Goal: Task Accomplishment & Management: Manage account settings

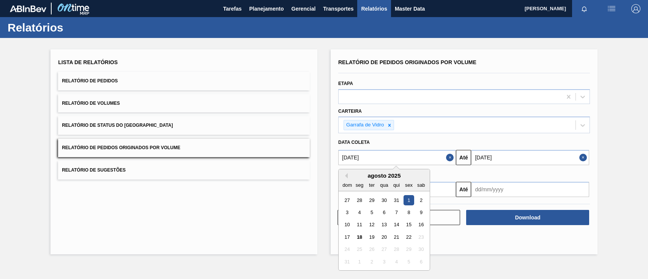
click at [368, 159] on input "[DATE]" at bounding box center [397, 157] width 118 height 15
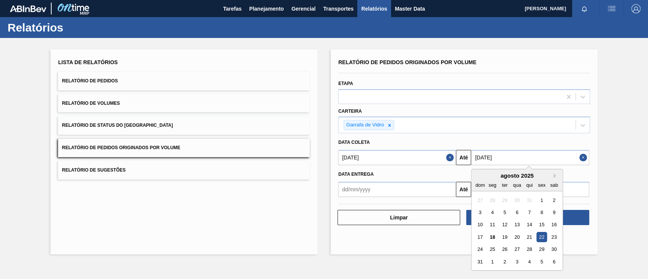
click at [515, 158] on input "[DATE]" at bounding box center [530, 157] width 118 height 15
click at [492, 250] on div "25" at bounding box center [492, 249] width 10 height 10
type input "[DATE]"
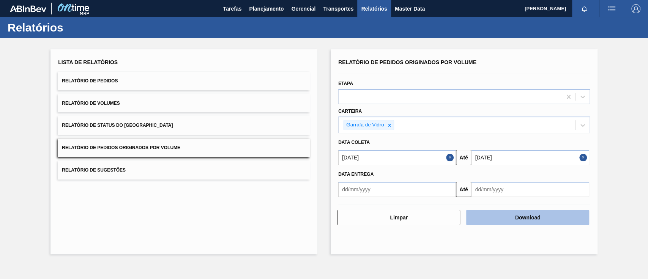
click at [535, 222] on button "Download" at bounding box center [527, 217] width 123 height 15
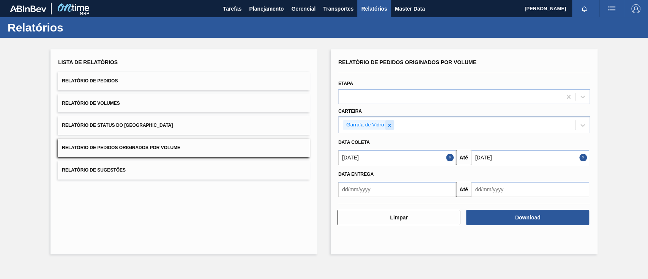
click at [387, 125] on icon at bounding box center [389, 125] width 5 height 5
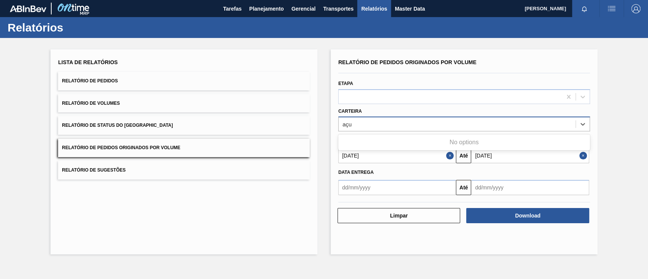
type input "aç"
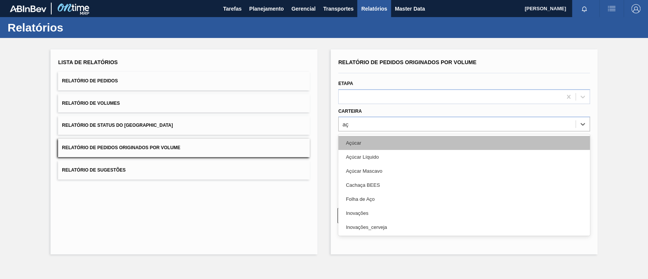
click at [383, 140] on div "Açúcar" at bounding box center [464, 143] width 252 height 14
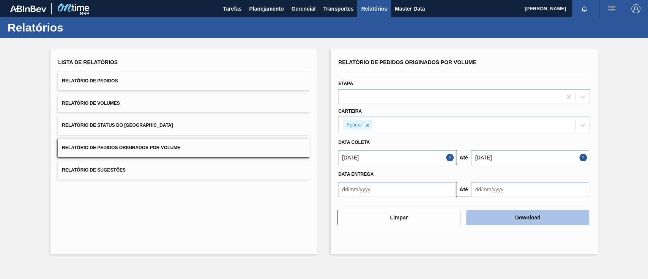
click at [530, 214] on button "Download" at bounding box center [527, 217] width 123 height 15
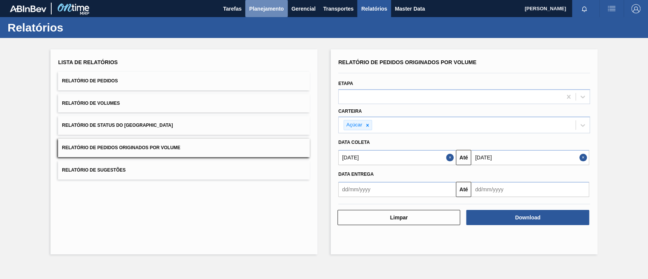
click at [264, 6] on span "Planejamento" at bounding box center [266, 8] width 35 height 9
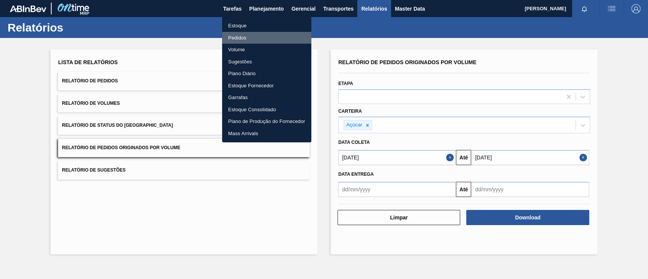
click at [237, 33] on li "Pedidos" at bounding box center [266, 38] width 89 height 12
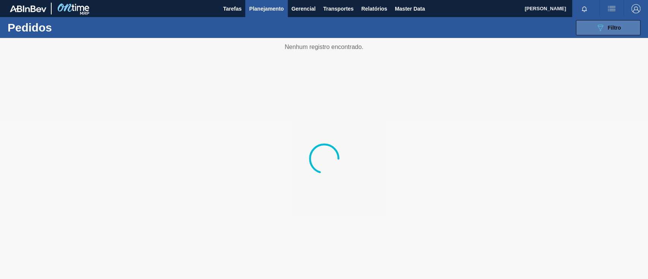
click at [611, 27] on span "Filtro" at bounding box center [614, 28] width 13 height 6
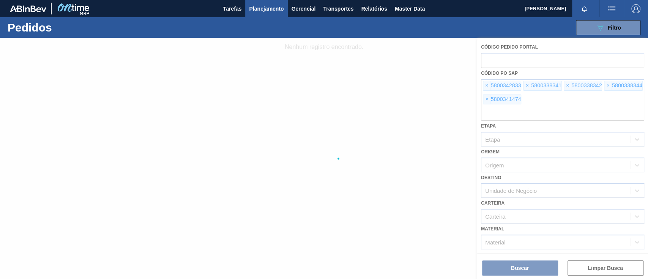
click at [482, 87] on div at bounding box center [324, 158] width 648 height 241
click at [487, 85] on div at bounding box center [324, 158] width 648 height 241
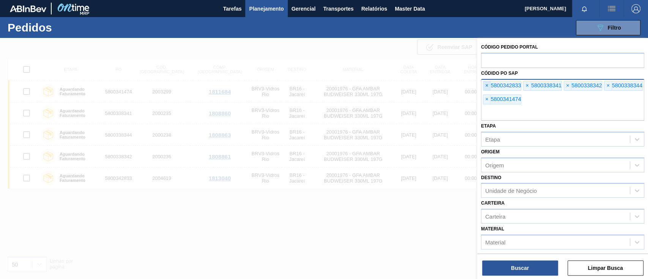
click at [486, 86] on span "×" at bounding box center [486, 85] width 7 height 9
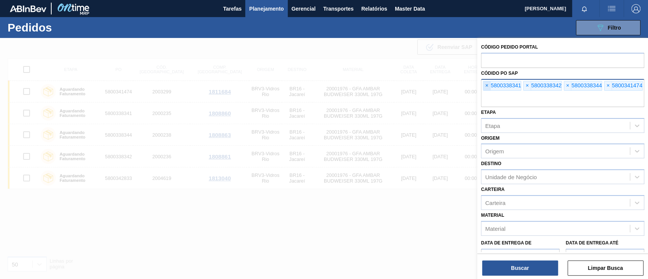
click at [486, 86] on span "×" at bounding box center [486, 85] width 7 height 9
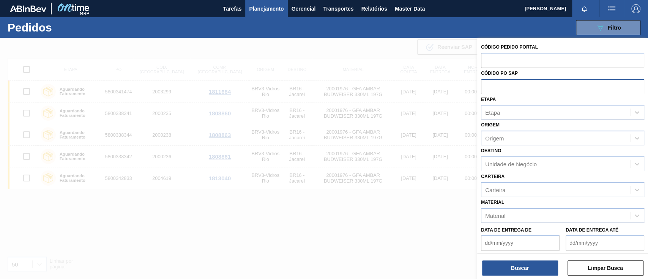
click at [486, 86] on input "text" at bounding box center [562, 86] width 163 height 14
paste input "text"
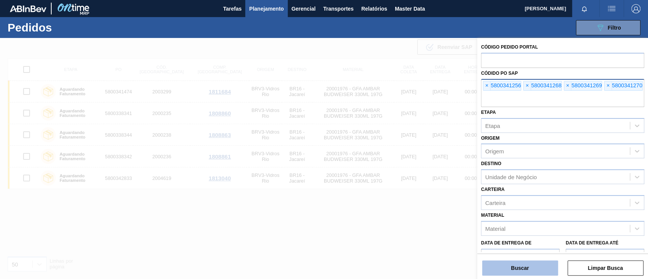
click at [538, 264] on button "Buscar" at bounding box center [520, 267] width 76 height 15
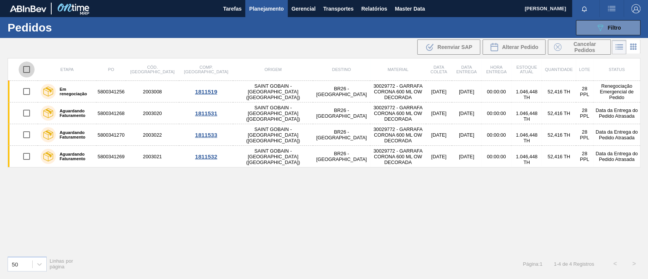
click at [24, 69] on input "checkbox" at bounding box center [27, 69] width 16 height 16
checkbox input "true"
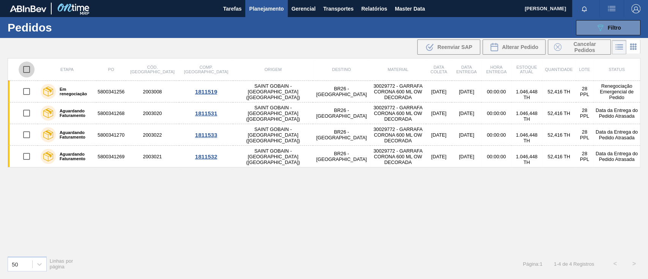
checkbox input "true"
click at [513, 51] on div "Alterar Pedido" at bounding box center [514, 47] width 49 height 9
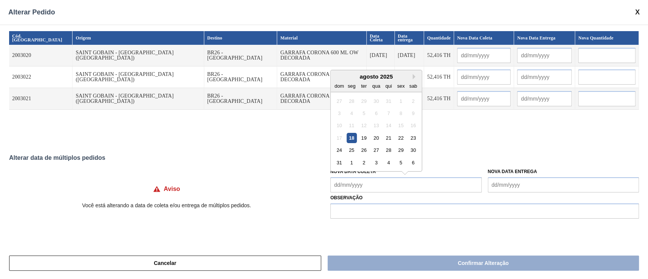
click at [376, 185] on Coleta "Nova Data Coleta" at bounding box center [405, 184] width 151 height 15
click at [367, 140] on div "19" at bounding box center [364, 138] width 10 height 10
type input "[DATE]"
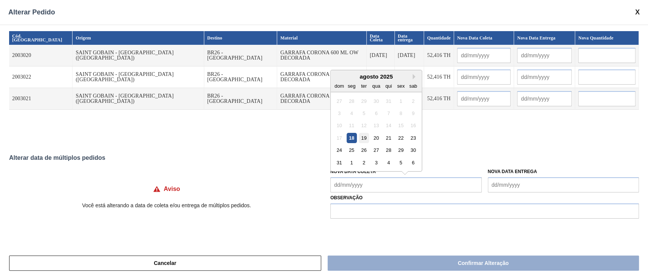
type input "[DATE]"
type Coleta "[DATE]"
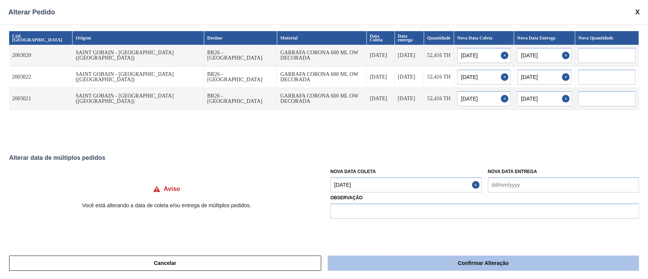
click at [423, 266] on button "Confirmar Alteração" at bounding box center [483, 262] width 311 height 15
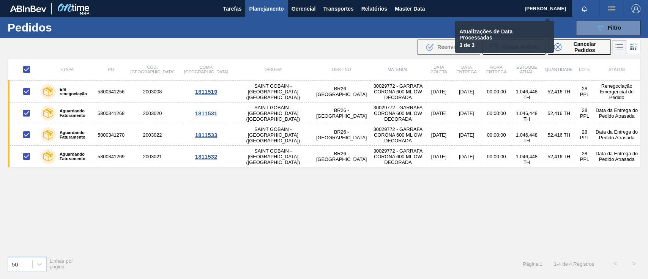
checkbox input "false"
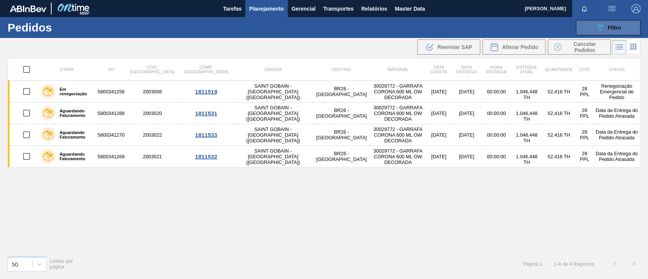
click at [600, 24] on icon "089F7B8B-B2A5-4AFE-B5C0-19BA573D28AC" at bounding box center [599, 27] width 9 height 9
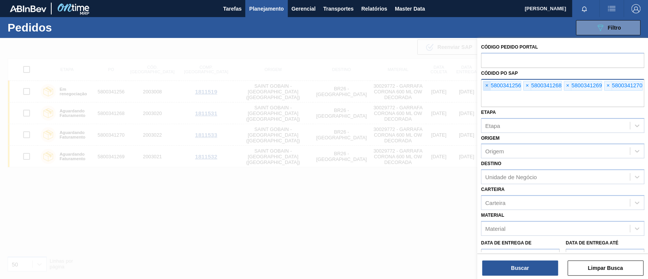
click at [486, 86] on span "×" at bounding box center [486, 85] width 7 height 9
click at [486, 85] on span "×" at bounding box center [486, 85] width 7 height 9
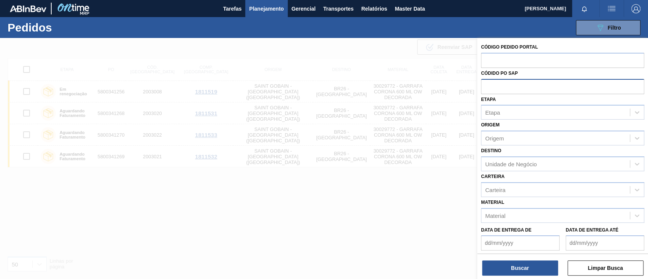
click at [486, 85] on input "text" at bounding box center [562, 86] width 163 height 14
paste input "text"
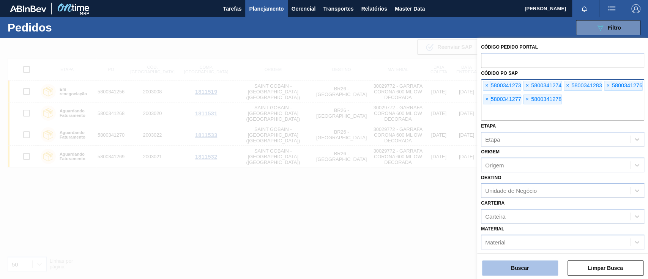
click at [514, 263] on button "Buscar" at bounding box center [520, 267] width 76 height 15
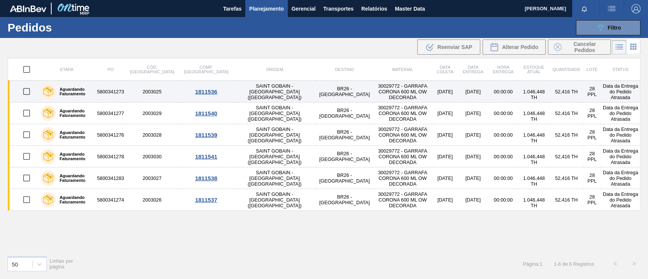
click at [25, 91] on input "checkbox" at bounding box center [27, 91] width 16 height 16
checkbox input "true"
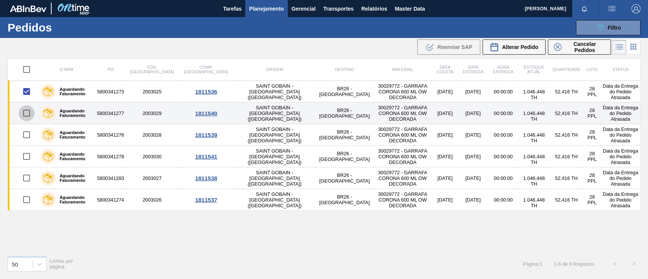
click at [24, 112] on input "checkbox" at bounding box center [27, 113] width 16 height 16
checkbox input "true"
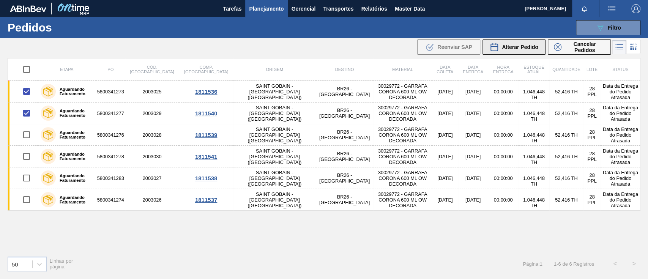
click at [526, 51] on div "Alterar Pedido" at bounding box center [514, 47] width 49 height 9
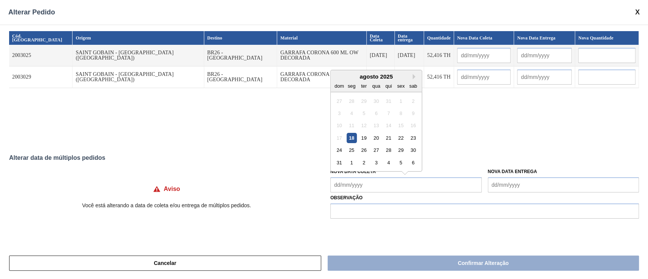
click at [372, 182] on Coleta "Nova Data Coleta" at bounding box center [405, 184] width 151 height 15
click at [367, 134] on div "19" at bounding box center [364, 138] width 10 height 10
type input "[DATE]"
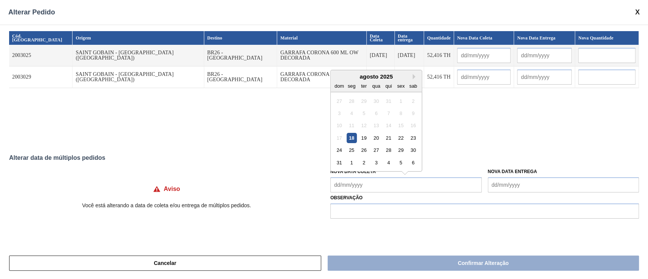
type input "[DATE]"
type Coleta "[DATE]"
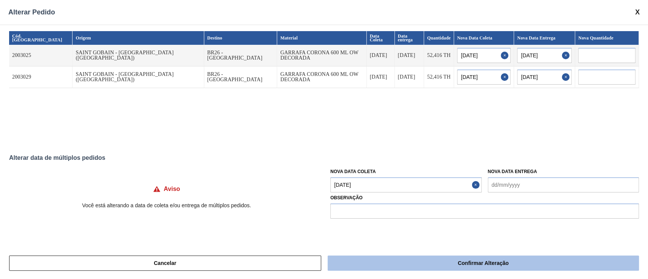
click at [412, 263] on button "Confirmar Alteração" at bounding box center [483, 262] width 311 height 15
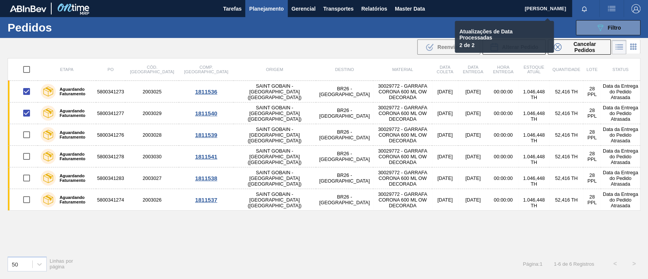
checkbox input "false"
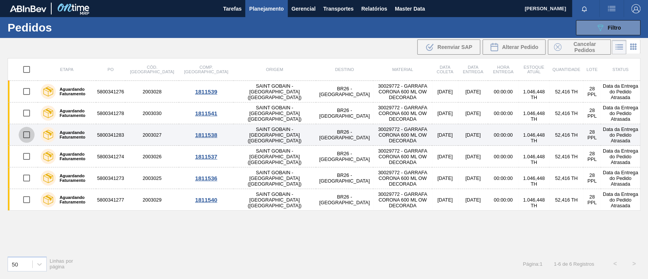
click at [26, 134] on input "checkbox" at bounding box center [27, 135] width 16 height 16
checkbox input "true"
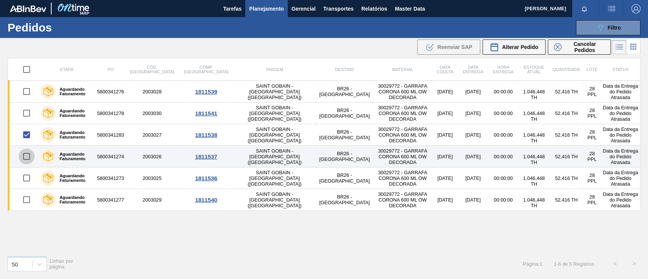
click at [25, 154] on input "checkbox" at bounding box center [27, 156] width 16 height 16
checkbox input "true"
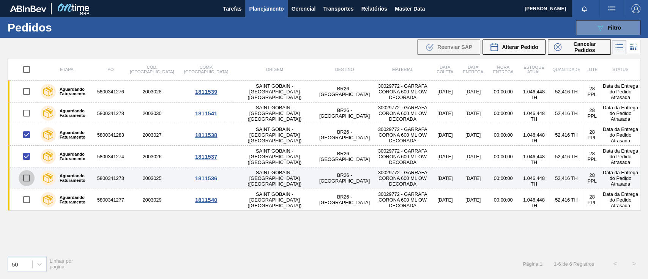
click at [23, 180] on input "checkbox" at bounding box center [27, 178] width 16 height 16
checkbox input "true"
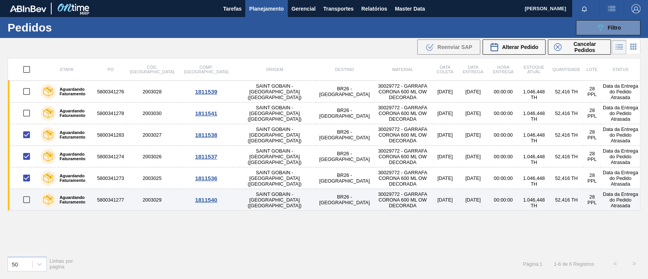
click at [26, 198] on input "checkbox" at bounding box center [27, 200] width 16 height 16
checkbox input "true"
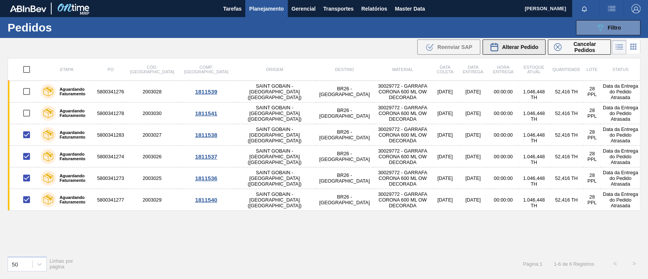
click at [509, 46] on span "Alterar Pedido" at bounding box center [520, 47] width 36 height 6
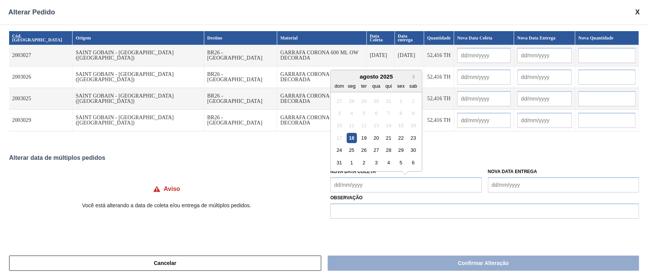
click at [381, 184] on Coleta "Nova Data Coleta" at bounding box center [405, 184] width 151 height 15
click at [373, 138] on div "20" at bounding box center [376, 138] width 10 height 10
type input "[DATE]"
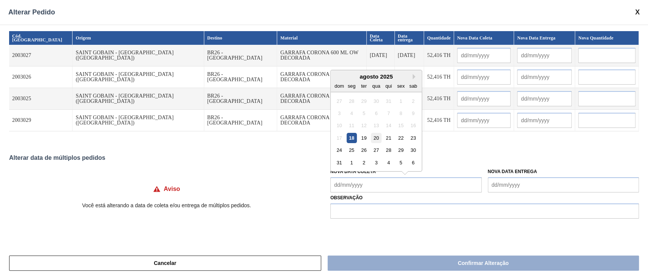
type input "[DATE]"
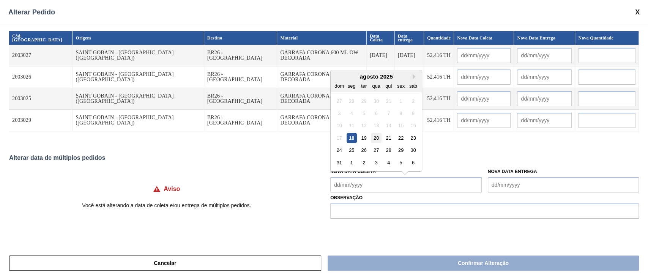
type Coleta "[DATE]"
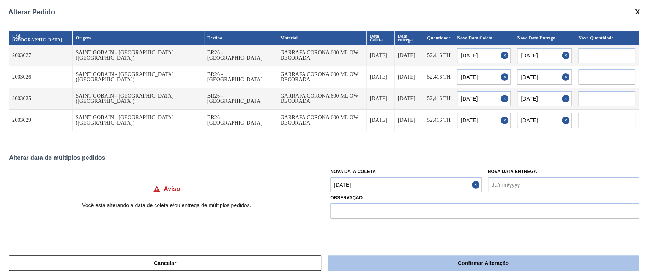
click at [413, 260] on button "Confirmar Alteração" at bounding box center [483, 262] width 311 height 15
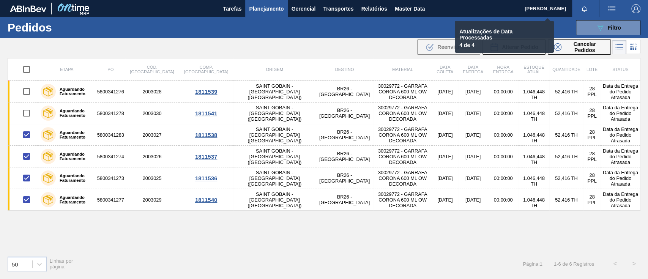
checkbox input "false"
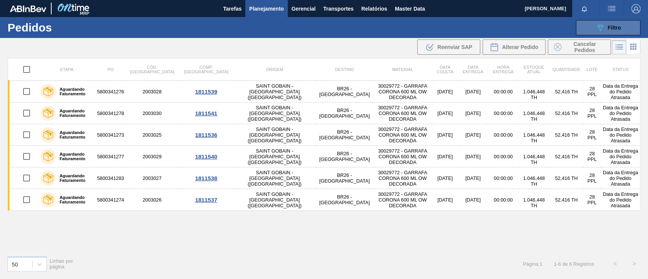
click at [603, 30] on icon "089F7B8B-B2A5-4AFE-B5C0-19BA573D28AC" at bounding box center [599, 27] width 9 height 9
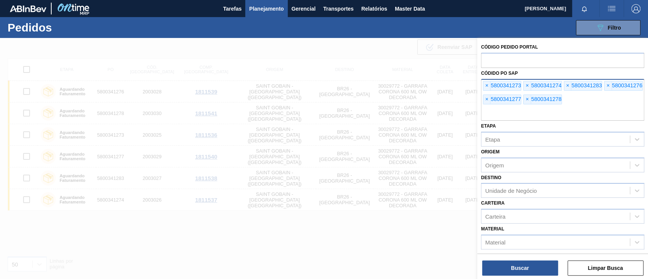
click at [490, 84] on div "× 5800341273" at bounding box center [502, 86] width 38 height 10
click at [489, 84] on span "×" at bounding box center [486, 85] width 7 height 9
click at [488, 85] on span "×" at bounding box center [486, 85] width 7 height 9
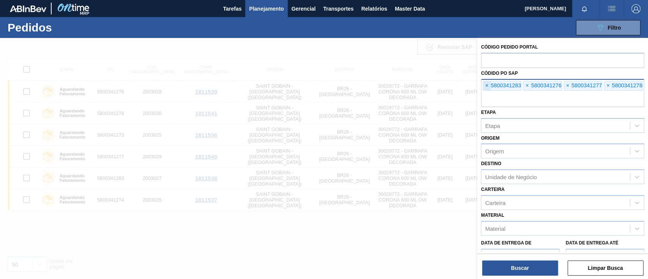
click at [488, 85] on span "×" at bounding box center [486, 85] width 7 height 9
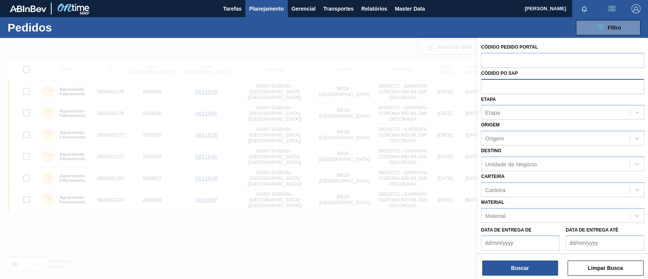
paste input "text"
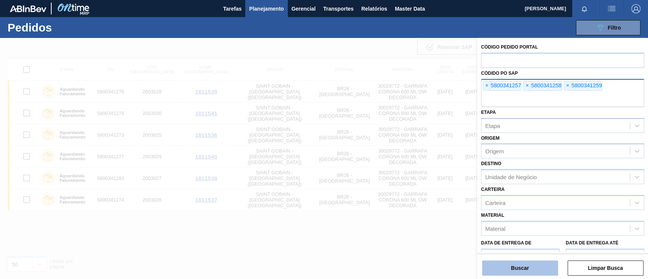
click at [521, 263] on button "Buscar" at bounding box center [520, 267] width 76 height 15
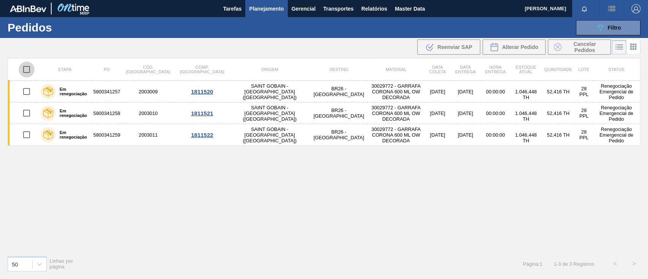
click at [25, 70] on input "checkbox" at bounding box center [27, 69] width 16 height 16
checkbox input "true"
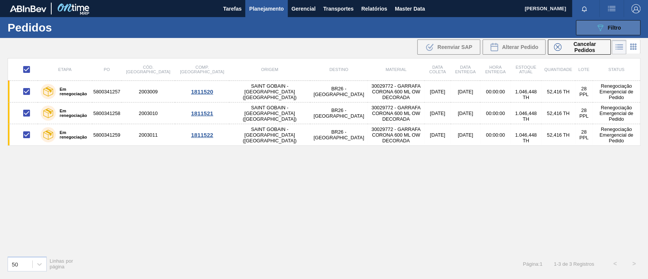
click at [598, 28] on icon "089F7B8B-B2A5-4AFE-B5C0-19BA573D28AC" at bounding box center [599, 27] width 9 height 9
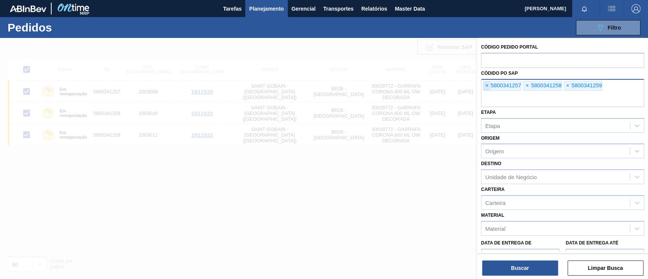
click at [489, 84] on span "×" at bounding box center [486, 85] width 7 height 9
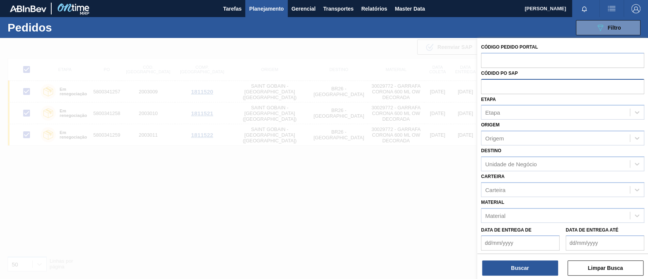
click at [489, 84] on input "text" at bounding box center [562, 86] width 163 height 14
paste input "text"
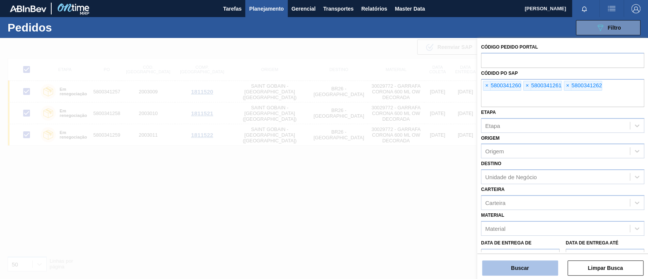
click at [525, 262] on button "Buscar" at bounding box center [520, 267] width 76 height 15
checkbox input "false"
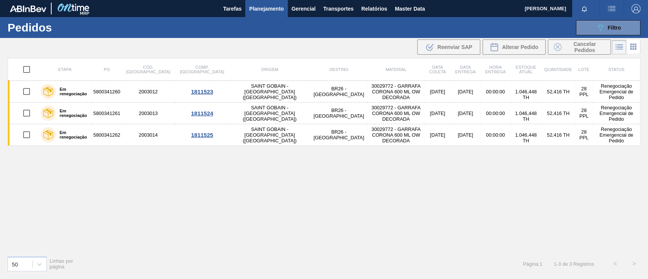
drag, startPoint x: 26, startPoint y: 68, endPoint x: 33, endPoint y: 68, distance: 7.6
click at [27, 68] on input "checkbox" at bounding box center [27, 69] width 16 height 16
checkbox input "true"
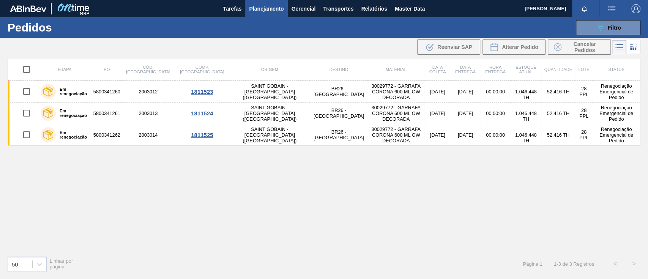
checkbox input "true"
